Goal: Communication & Community: Ask a question

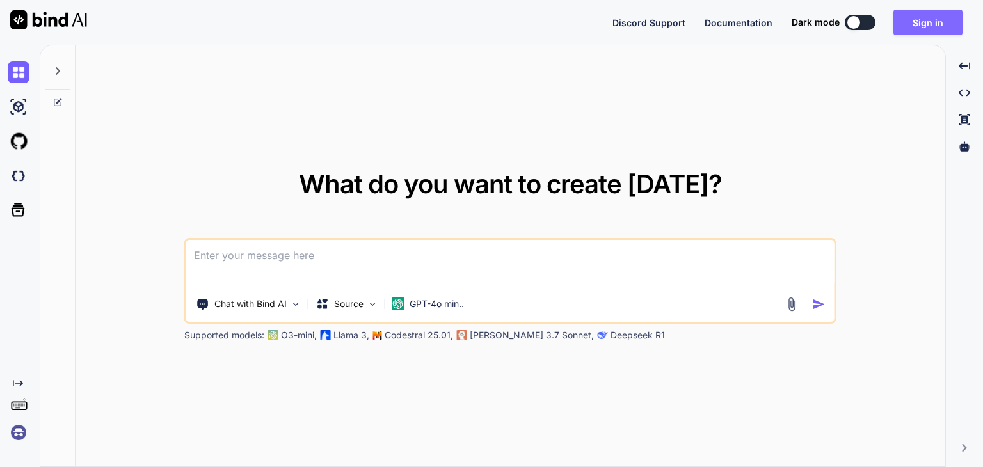
click at [937, 12] on button "Sign in" at bounding box center [927, 23] width 69 height 26
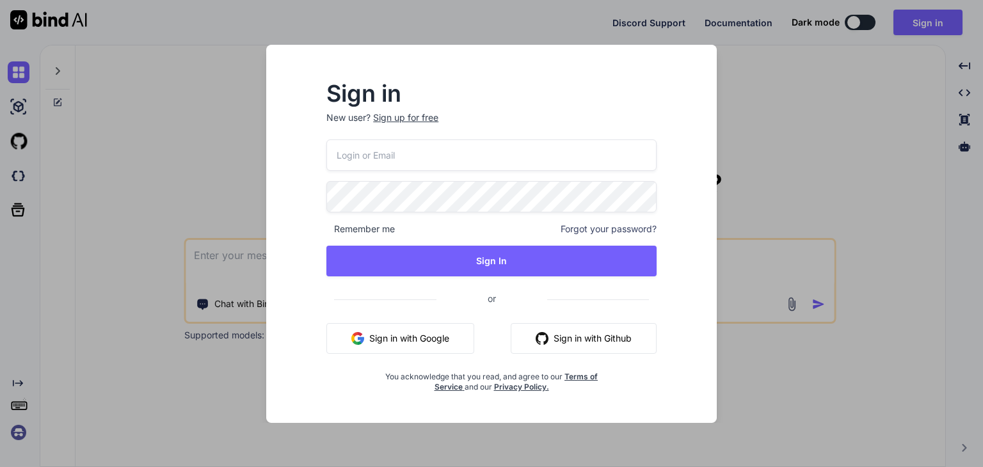
click at [400, 154] on input "email" at bounding box center [491, 155] width 330 height 31
type input "[EMAIL_ADDRESS][DOMAIN_NAME]"
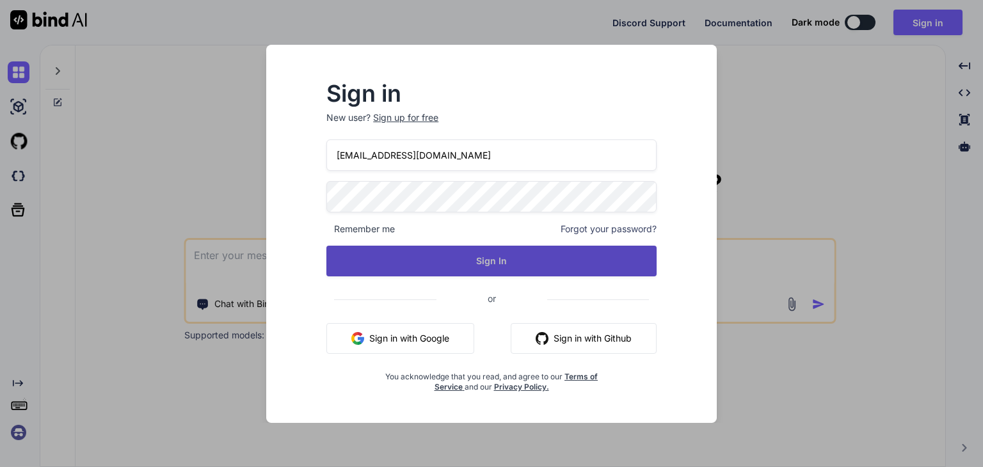
click at [477, 259] on button "Sign In" at bounding box center [491, 261] width 330 height 31
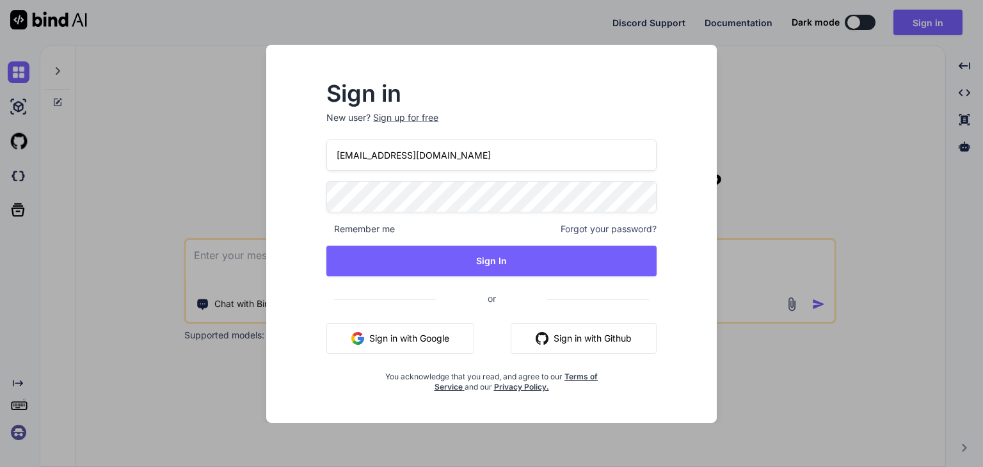
click at [295, 198] on div "Sign in New user? Sign up for free [EMAIL_ADDRESS][DOMAIN_NAME] Remember me For…" at bounding box center [491, 245] width 430 height 355
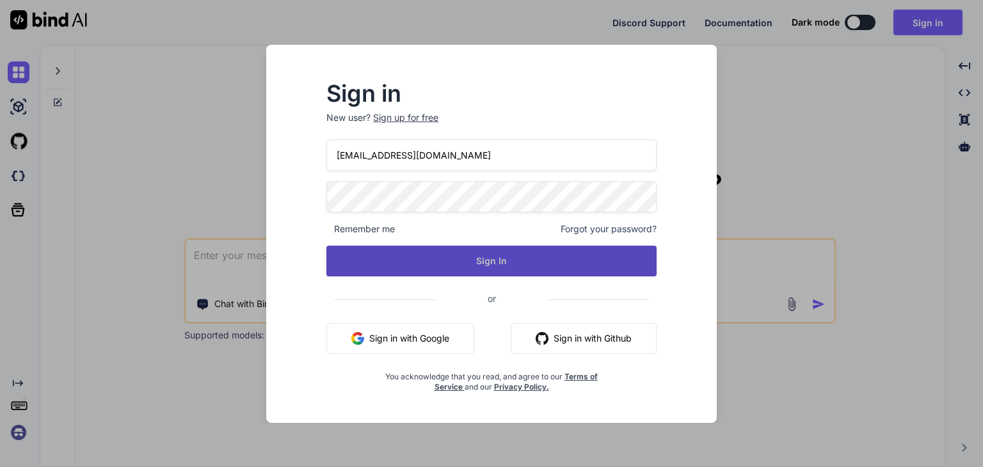
click at [481, 254] on button "Sign In" at bounding box center [491, 261] width 330 height 31
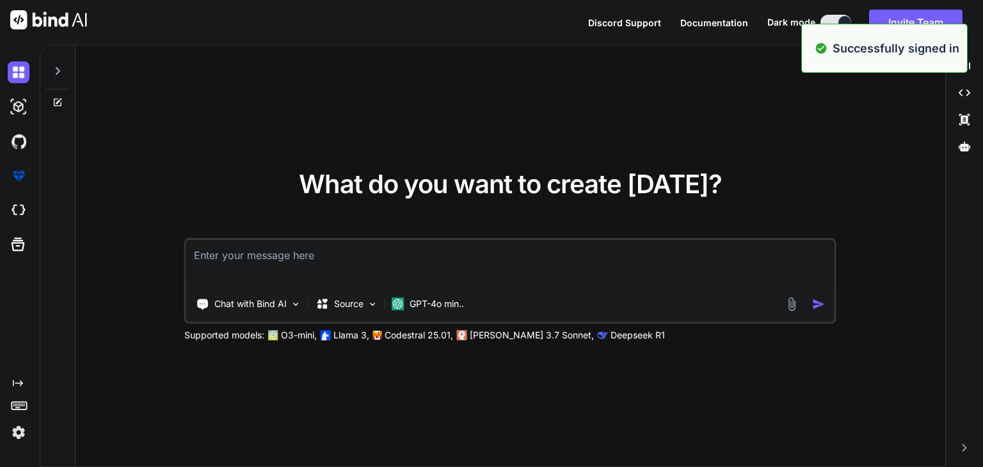
type textarea "x"
click at [466, 250] on textarea at bounding box center [510, 263] width 648 height 47
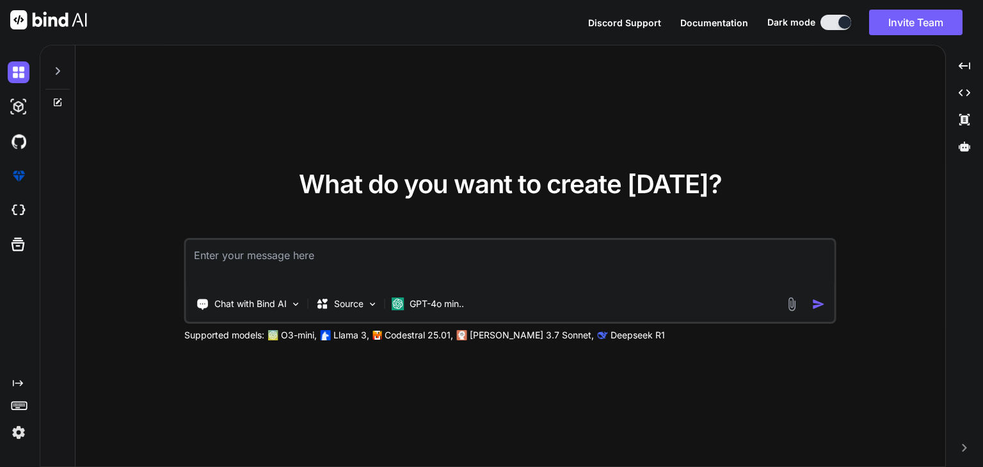
paste textarea "-----------------------------------/Taking Other Therapy data for selected Pati…"
type textarea "-----------------------------------/Taking Other Therapy data for selected Pati…"
type textarea "x"
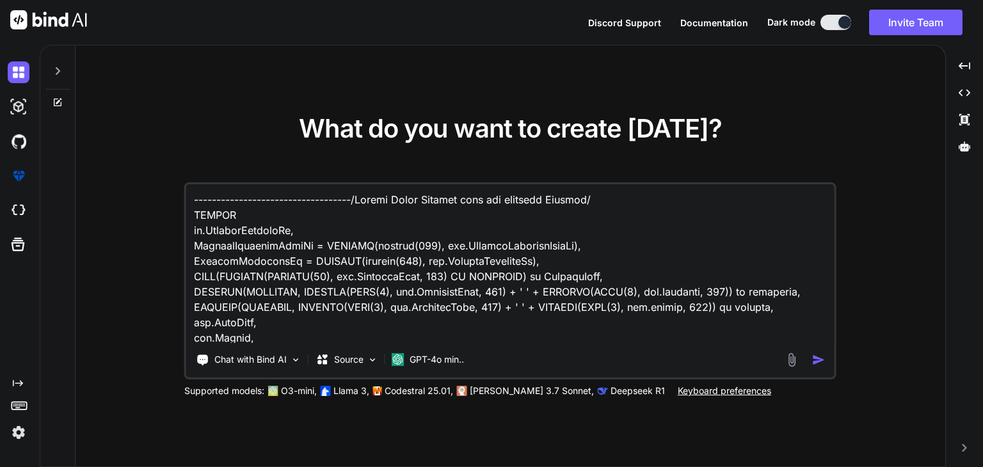
scroll to position [1092, 0]
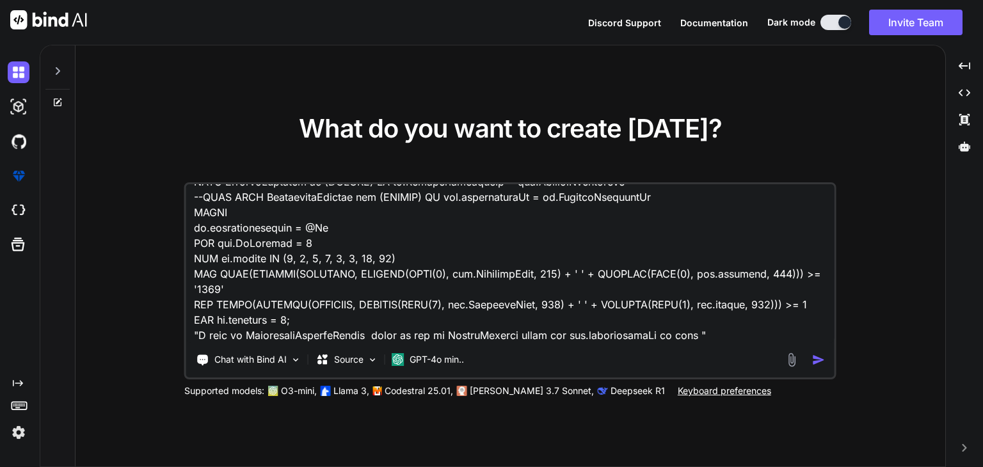
type textarea "-----------------------------------/Taking Other Therapy data for selected Pati…"
click at [818, 356] on img "button" at bounding box center [818, 359] width 13 height 13
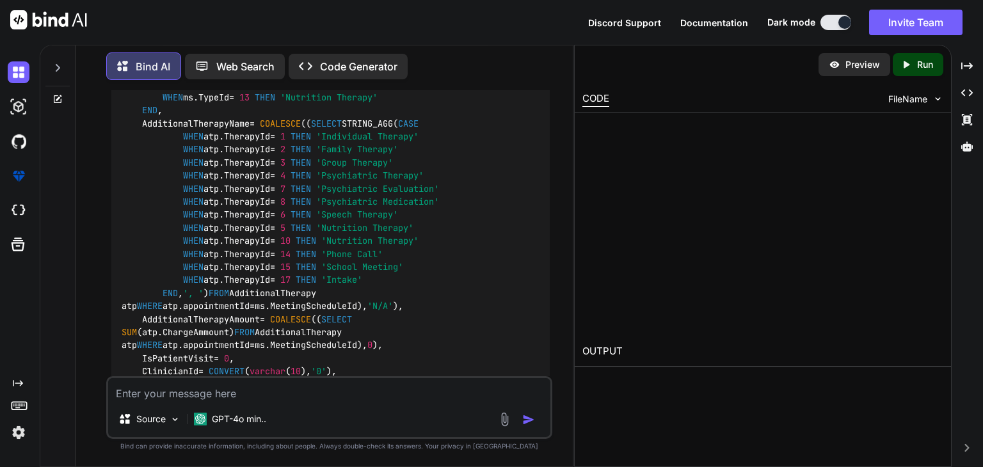
scroll to position [1222, 0]
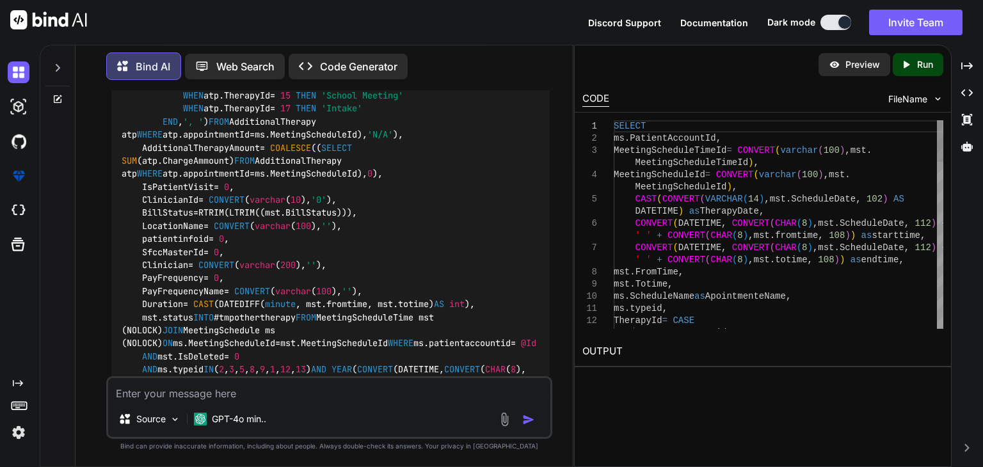
type textarea "x"
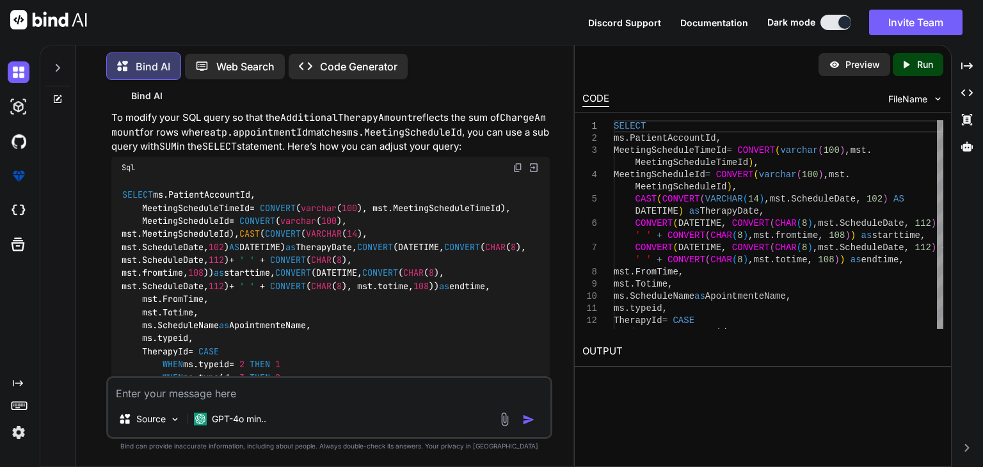
scroll to position [597, 0]
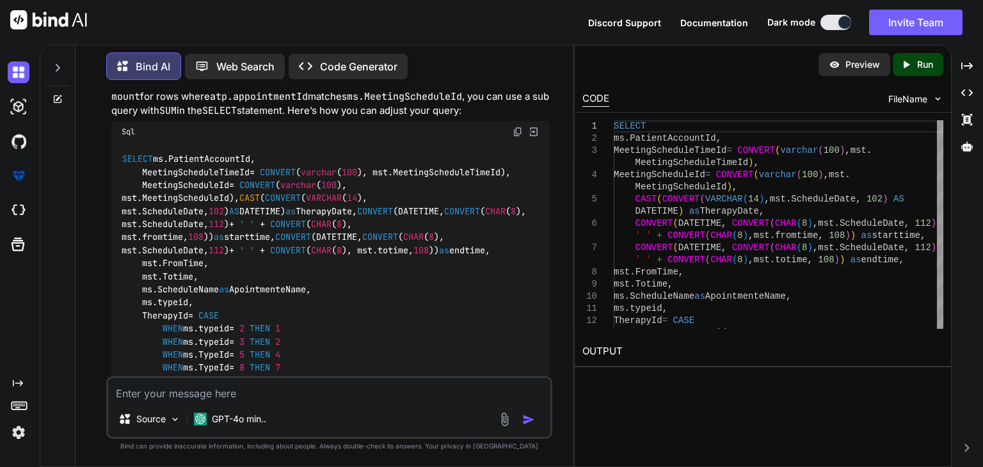
click at [517, 137] on img at bounding box center [518, 132] width 10 height 10
